Goal: Find contact information: Find contact information

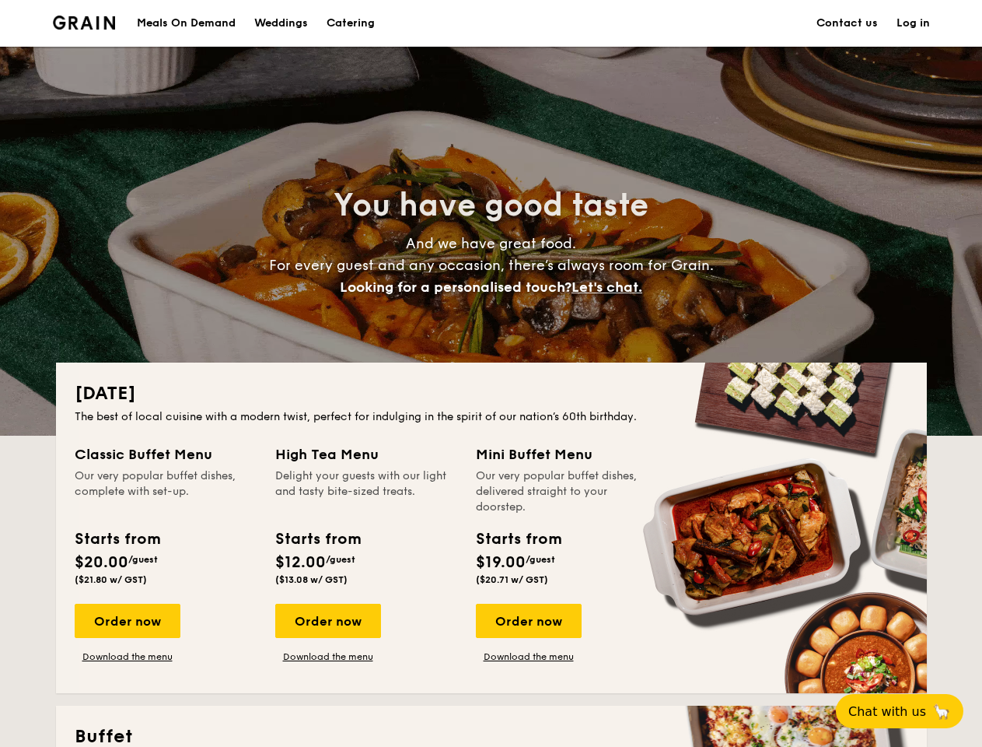
click at [491, 373] on div "[DATE] The best of local cuisine with a modern twist, perfect for indulging in …" at bounding box center [491, 527] width 871 height 331
click at [913, 23] on link "Log in" at bounding box center [913, 23] width 33 height 47
click at [611, 287] on span "Let's chat." at bounding box center [607, 286] width 71 height 17
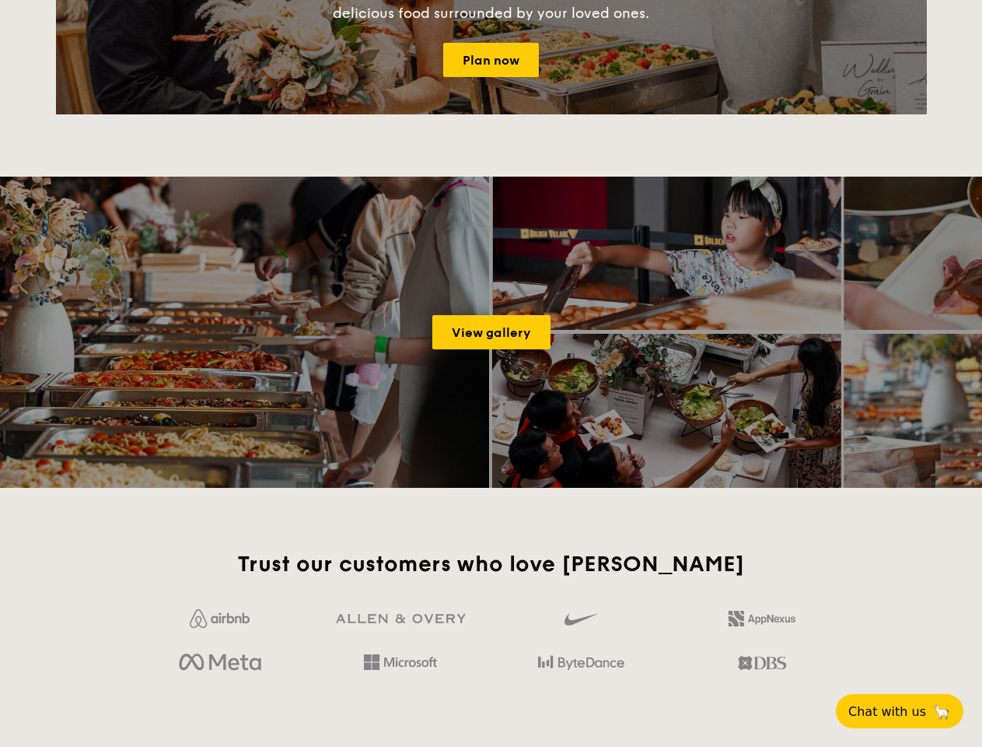
click at [908, 711] on span "Chat with us" at bounding box center [888, 711] width 78 height 15
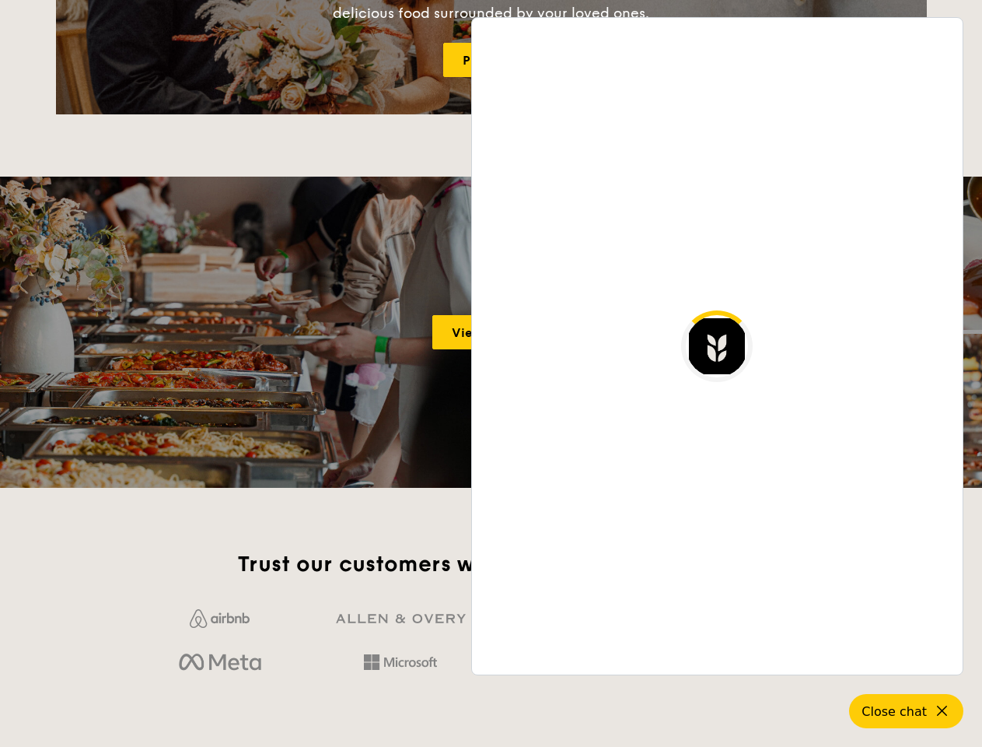
scroll to position [3012, 0]
